Goal: Task Accomplishment & Management: Complete application form

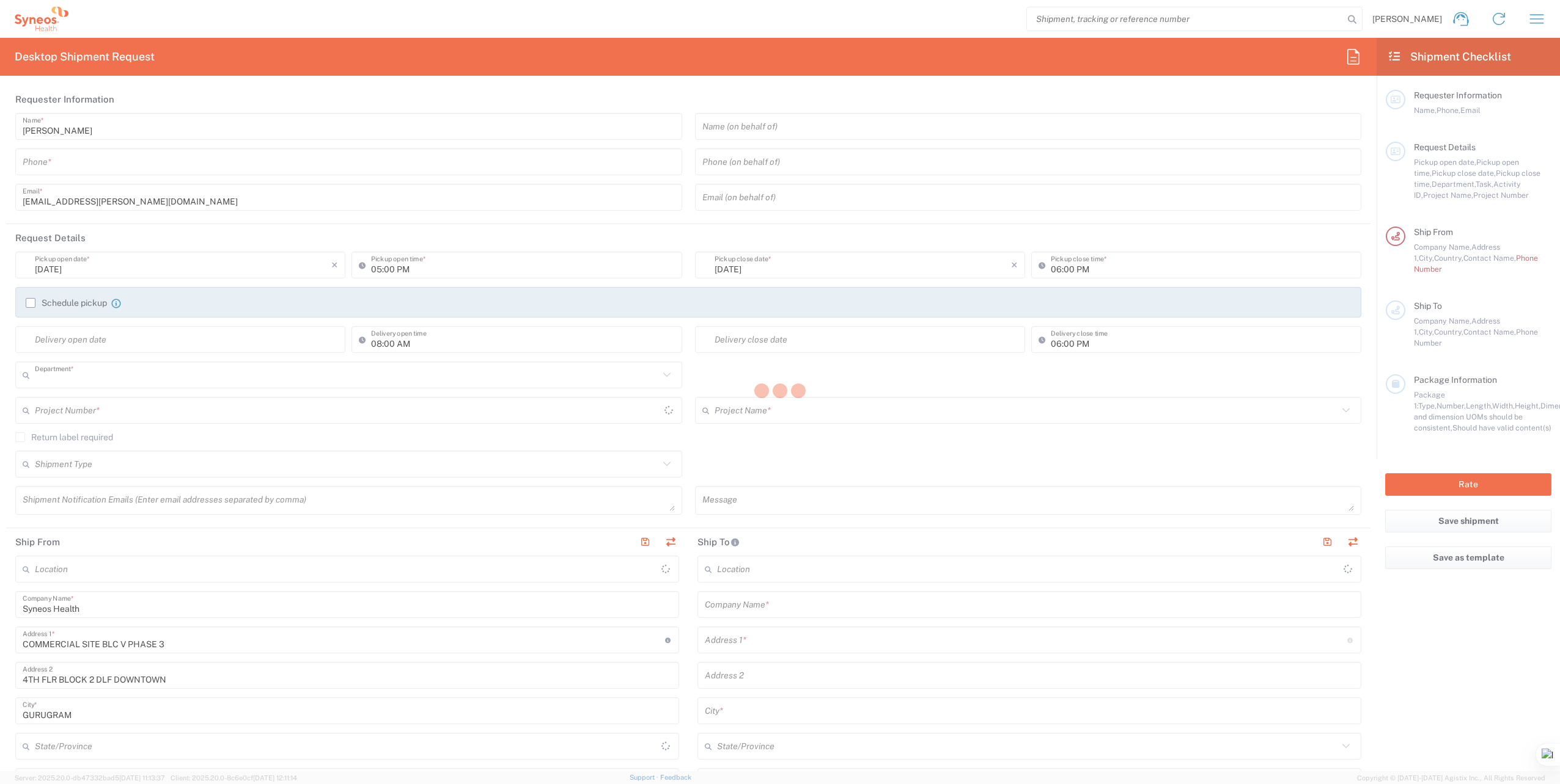
type input "3243"
type input "India"
type input "Syneos Health India Private Limited"
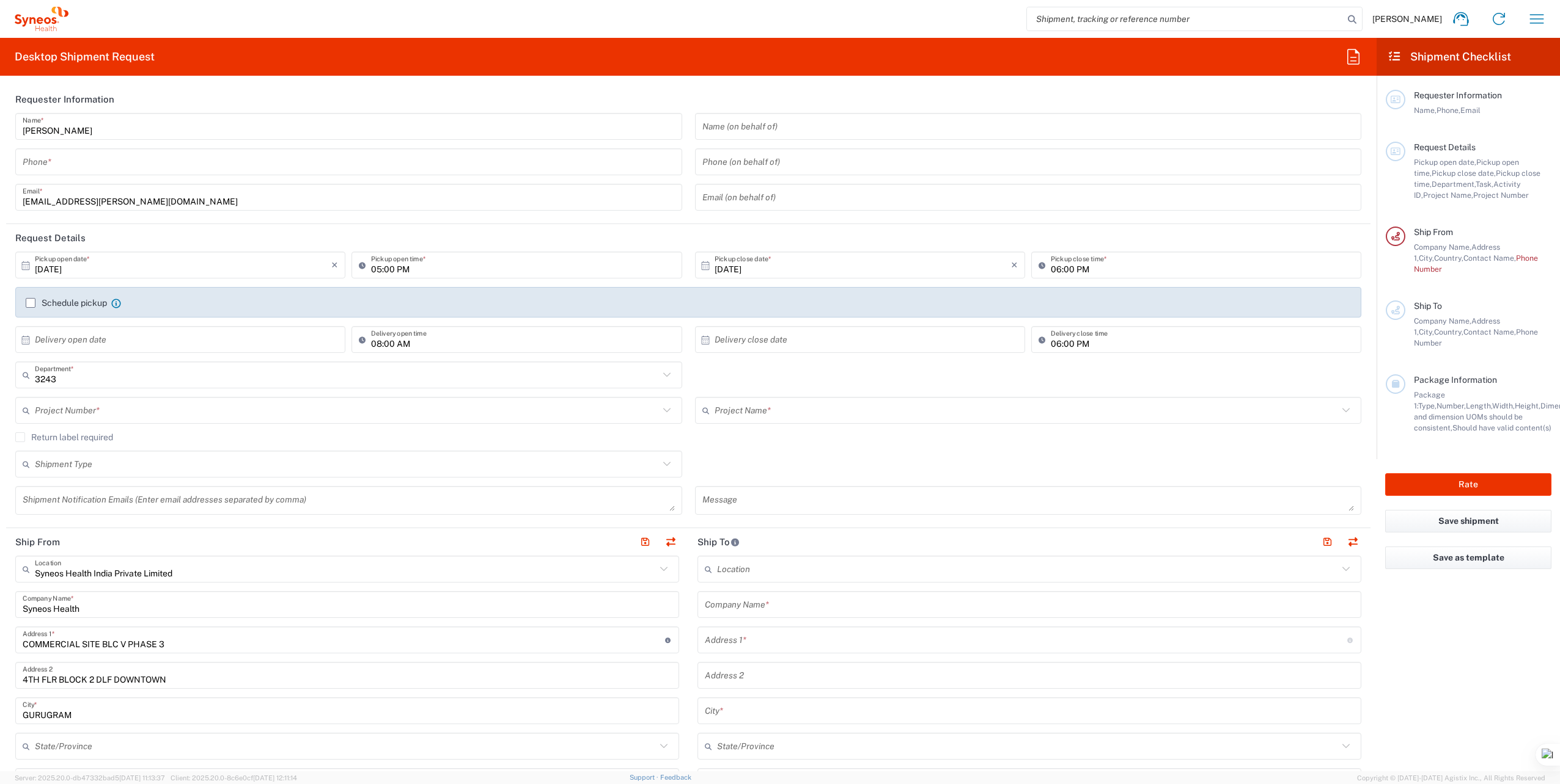
click at [198, 411] on input "text" at bounding box center [347, 411] width 625 height 22
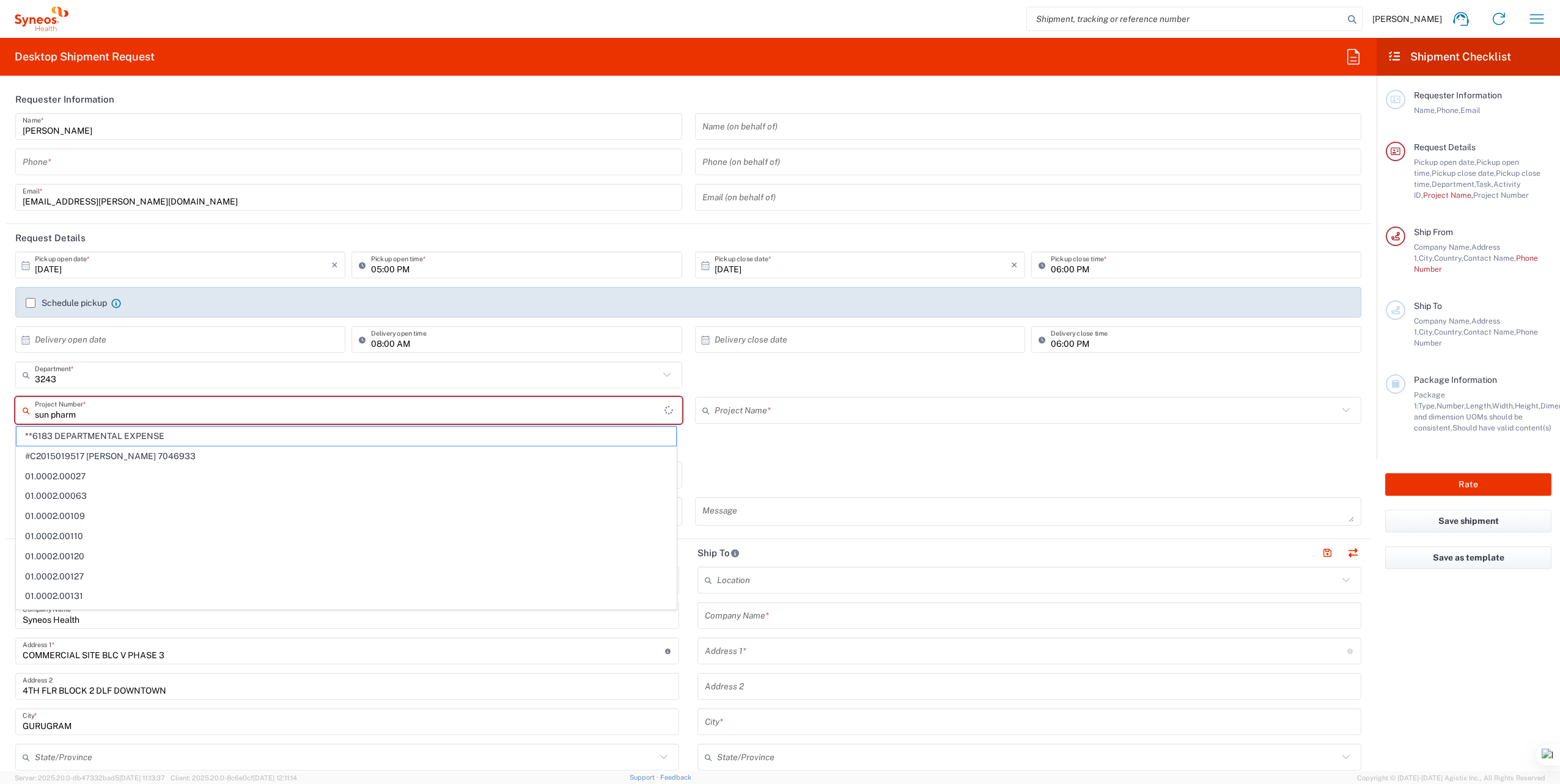
type input "sun pharma"
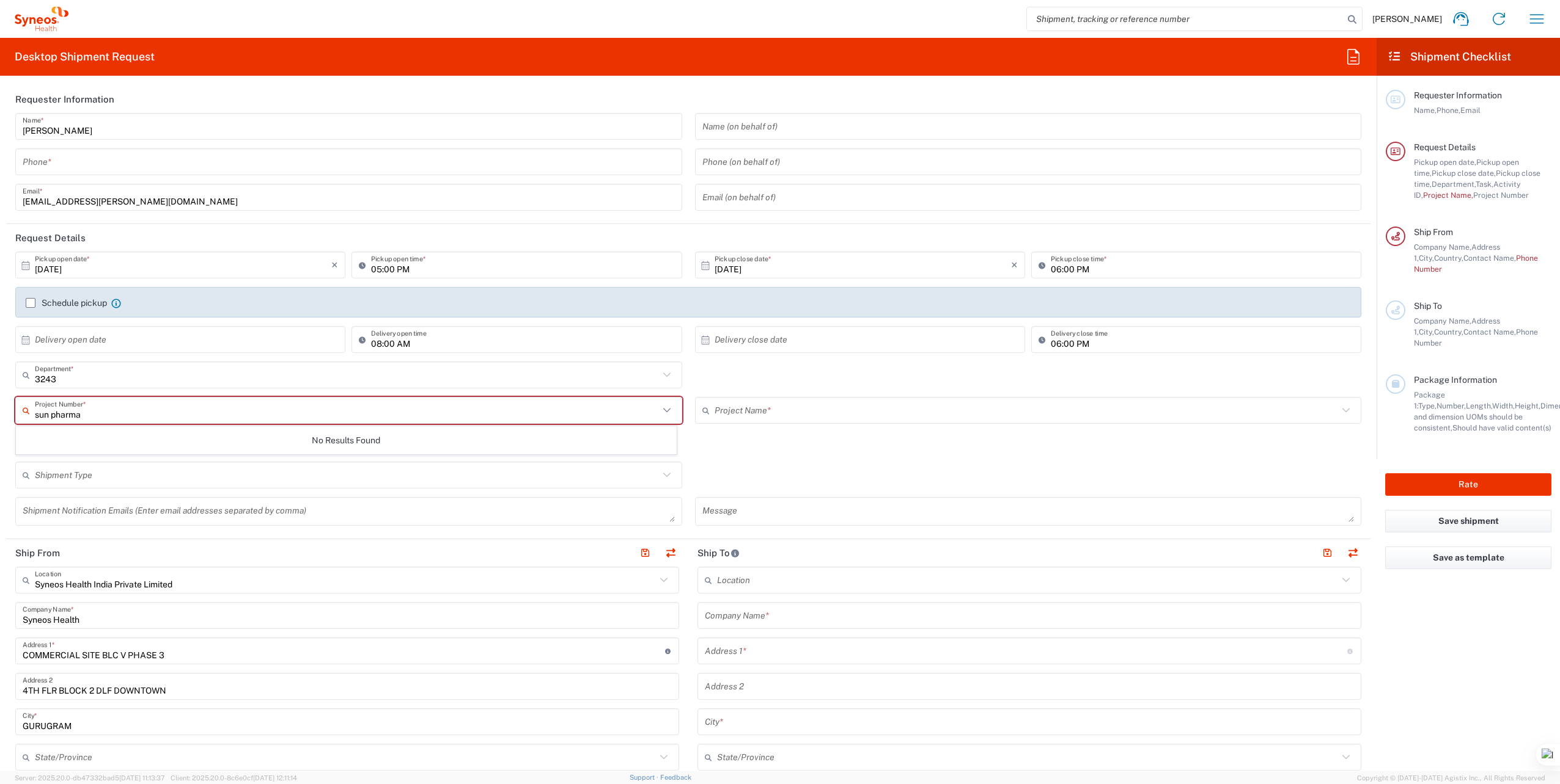
drag, startPoint x: 198, startPoint y: 411, endPoint x: 33, endPoint y: 415, distance: 165.0
click at [33, 415] on div "sun pharma Project Number *" at bounding box center [349, 410] width 667 height 27
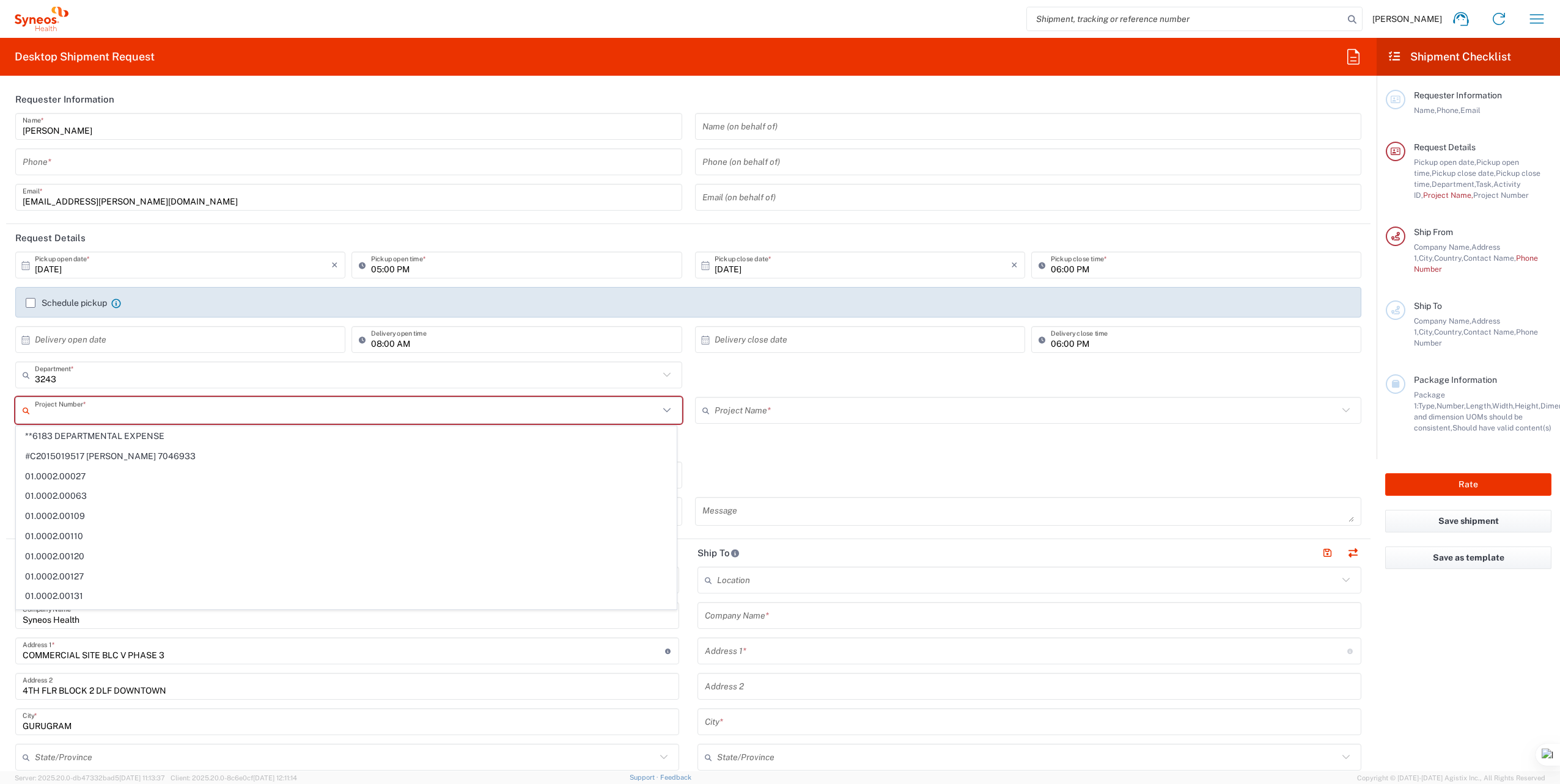
click at [828, 463] on div "Shipment Type Batch Regular" at bounding box center [688, 479] width 1359 height 35
click at [781, 446] on agx-checkbox-control "Return label required" at bounding box center [688, 448] width 1346 height 10
click at [114, 410] on input "text" at bounding box center [347, 411] width 625 height 22
